Goal: Task Accomplishment & Management: Use online tool/utility

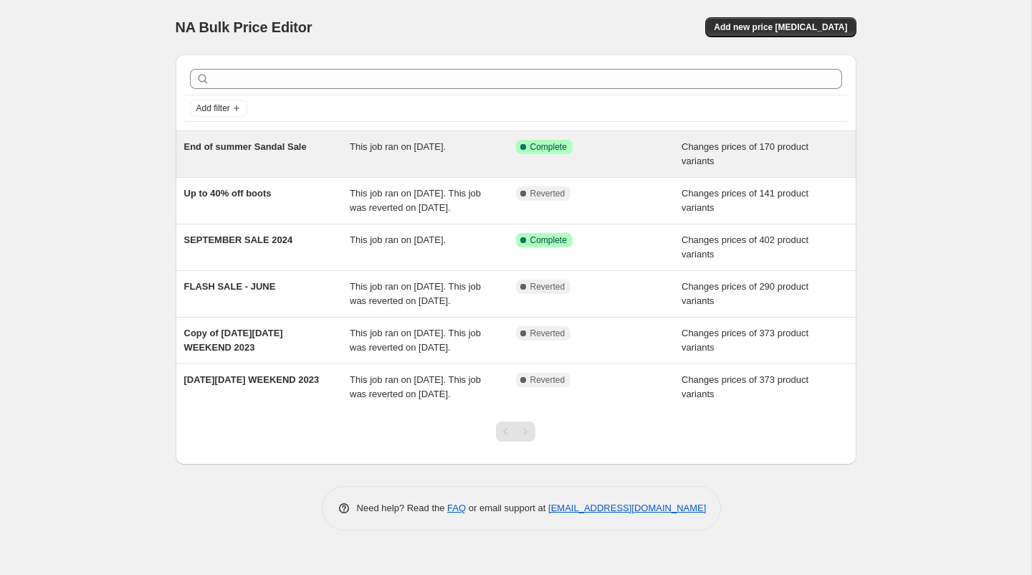
click at [263, 158] on div "End of summer Sandal Sale" at bounding box center [267, 154] width 166 height 29
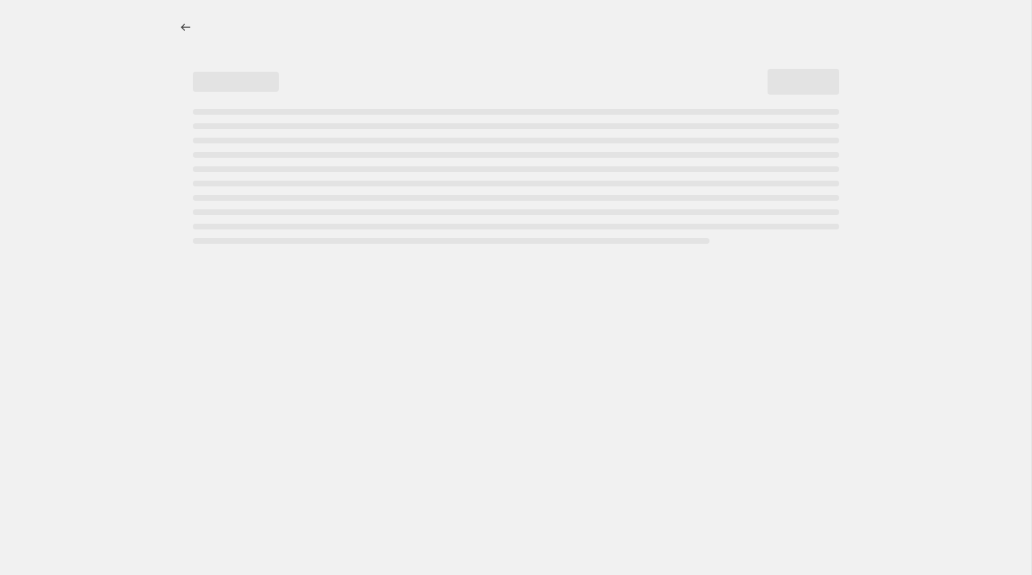
select select "collection"
select select "product_status"
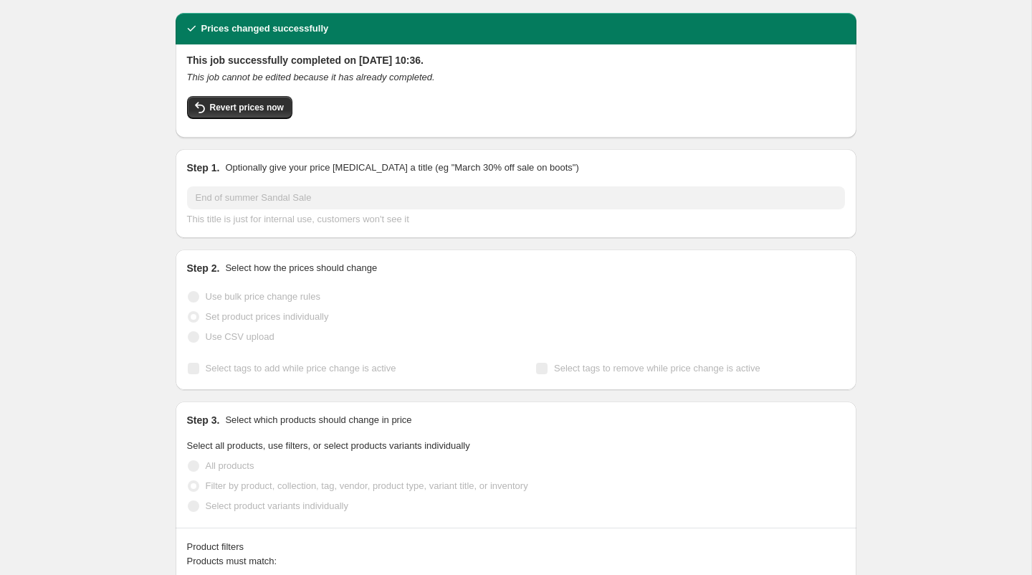
scroll to position [43, 0]
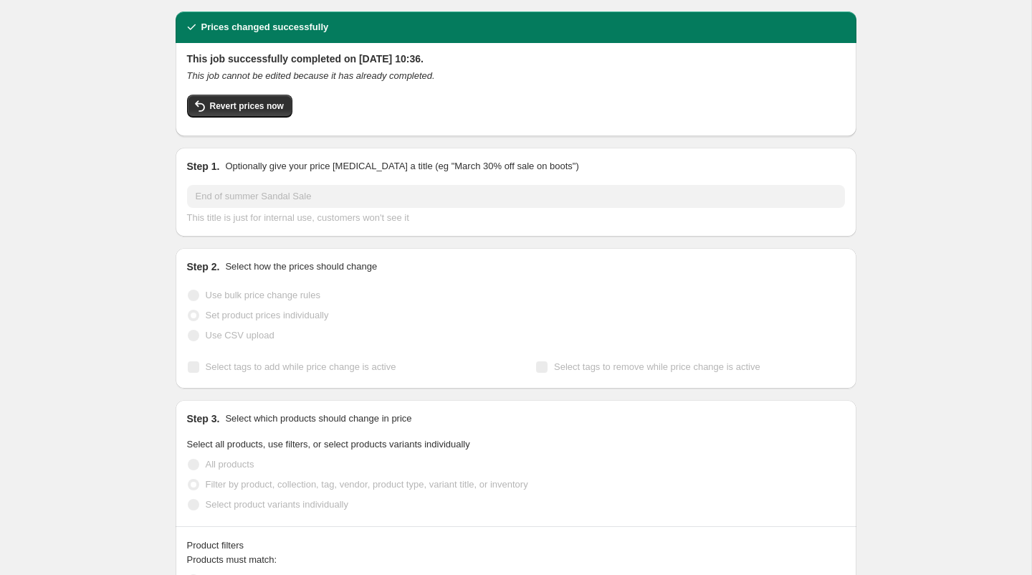
click at [355, 267] on p "Select how the prices should change" at bounding box center [301, 267] width 152 height 14
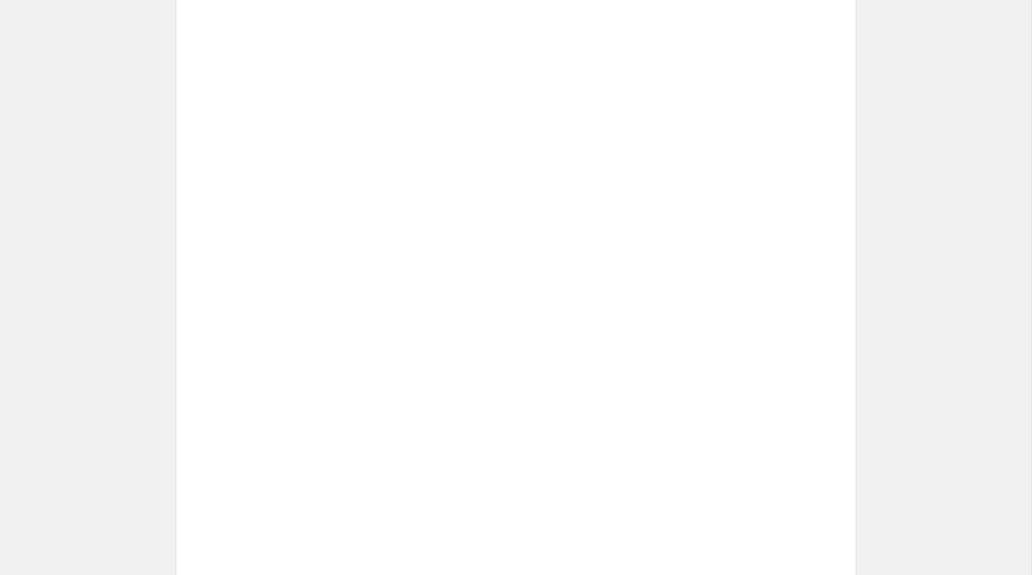
scroll to position [728, 0]
